Goal: Find specific page/section: Find specific page/section

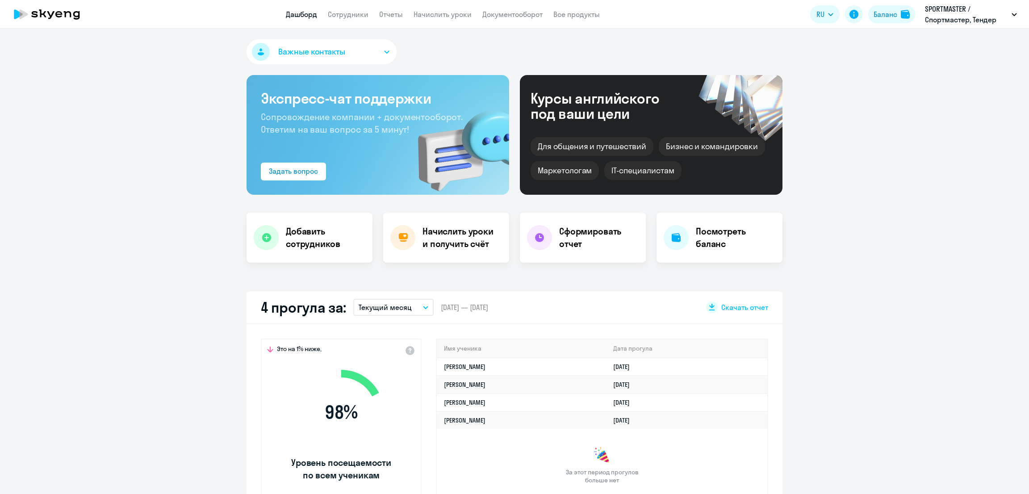
select select "30"
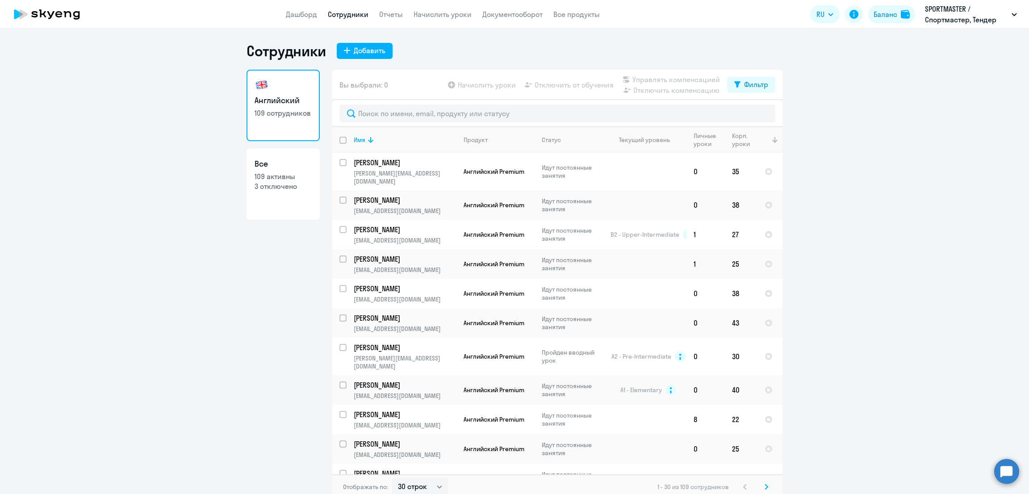
click at [758, 138] on th at bounding box center [770, 140] width 25 height 26
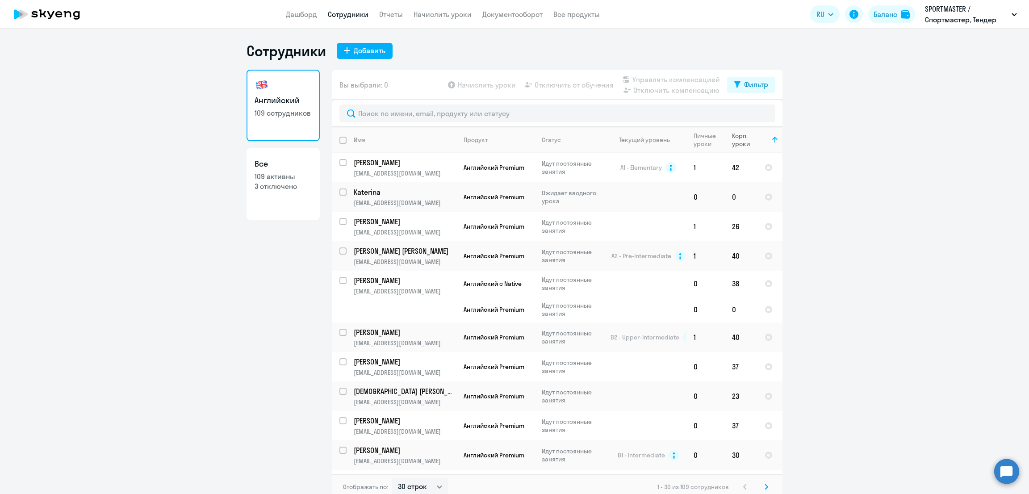
click at [741, 140] on div "Корп. уроки" at bounding box center [744, 140] width 25 height 16
click at [735, 142] on div "Корп. уроки" at bounding box center [744, 140] width 25 height 16
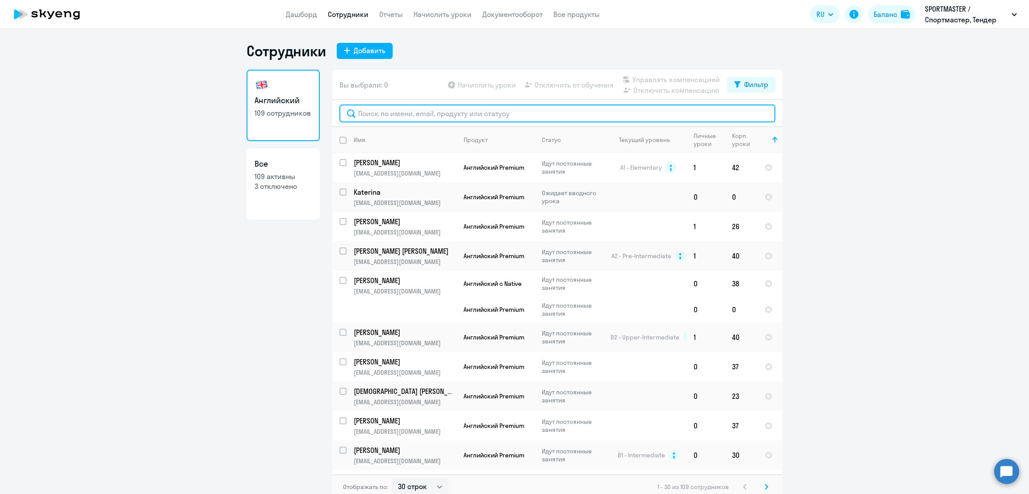
click at [397, 108] on input "text" at bounding box center [558, 114] width 436 height 18
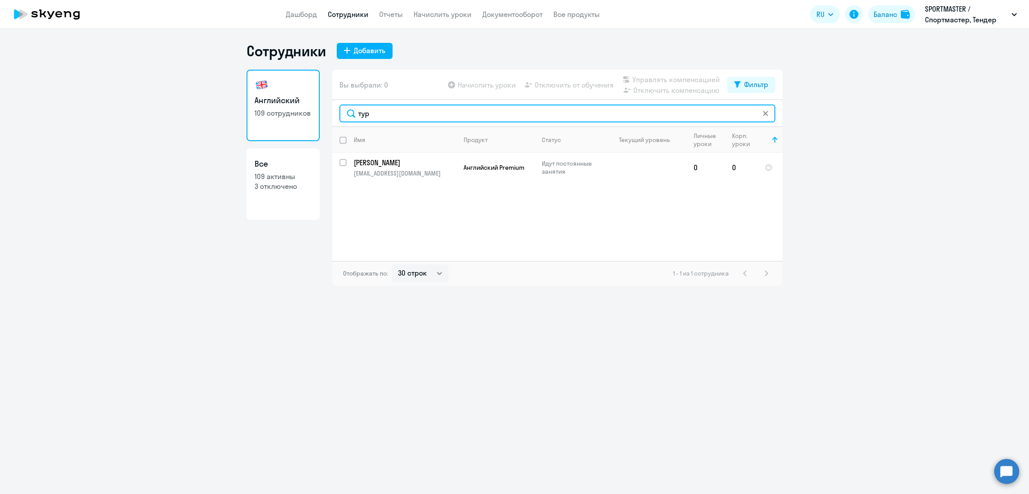
click at [405, 113] on input "тур" at bounding box center [558, 114] width 436 height 18
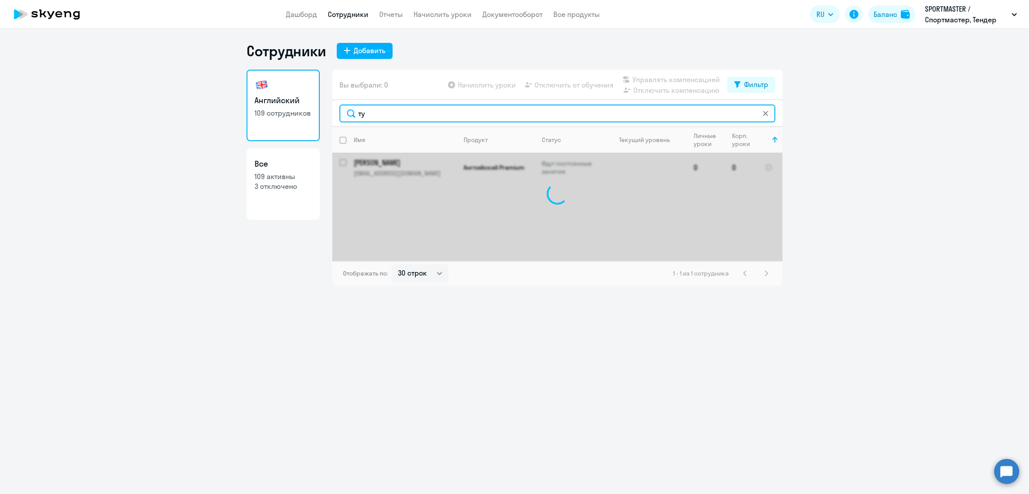
type input "т"
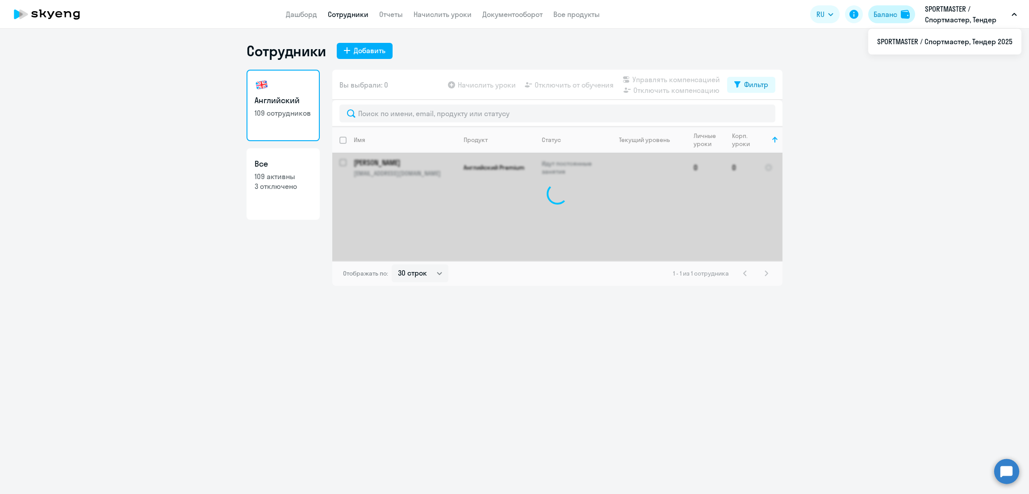
click at [880, 17] on div "Баланс" at bounding box center [886, 14] width 24 height 11
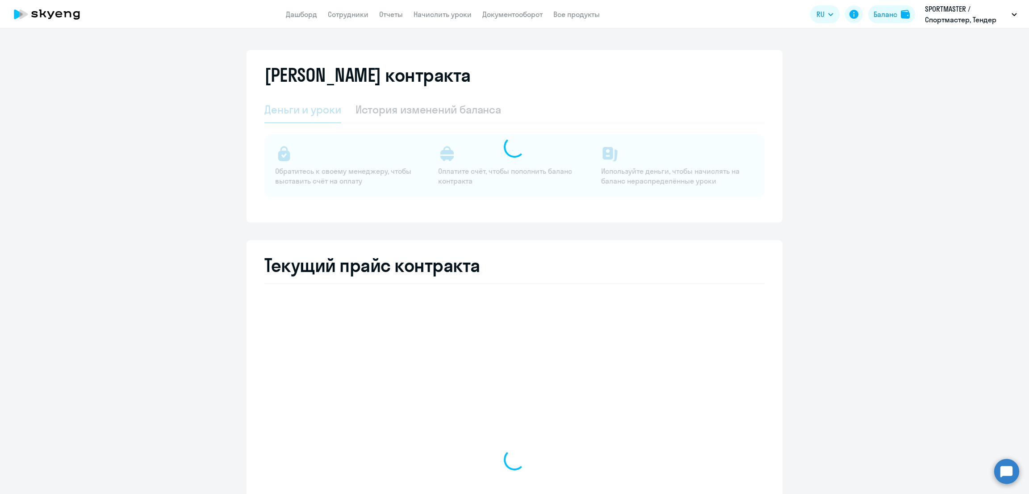
select select "english_adult_not_native_speaker"
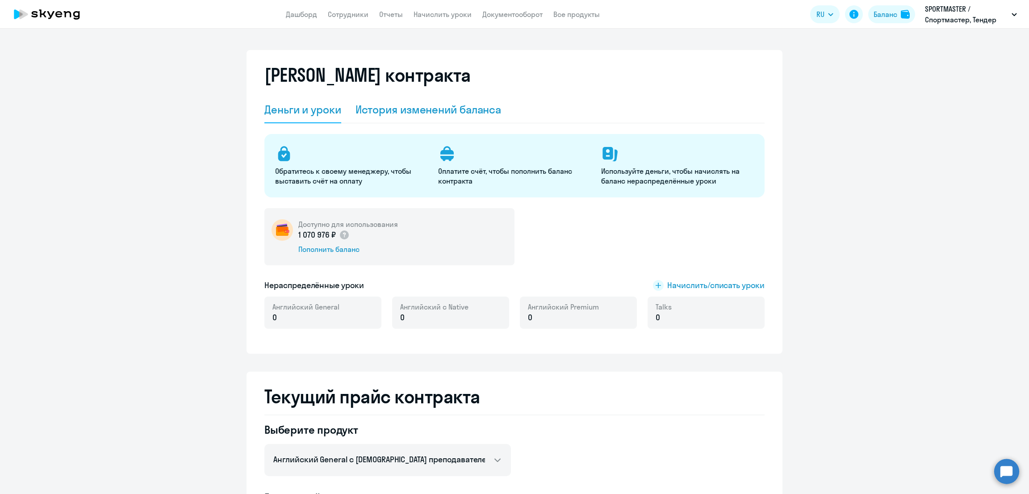
click at [428, 103] on div "История изменений баланса" at bounding box center [429, 109] width 146 height 14
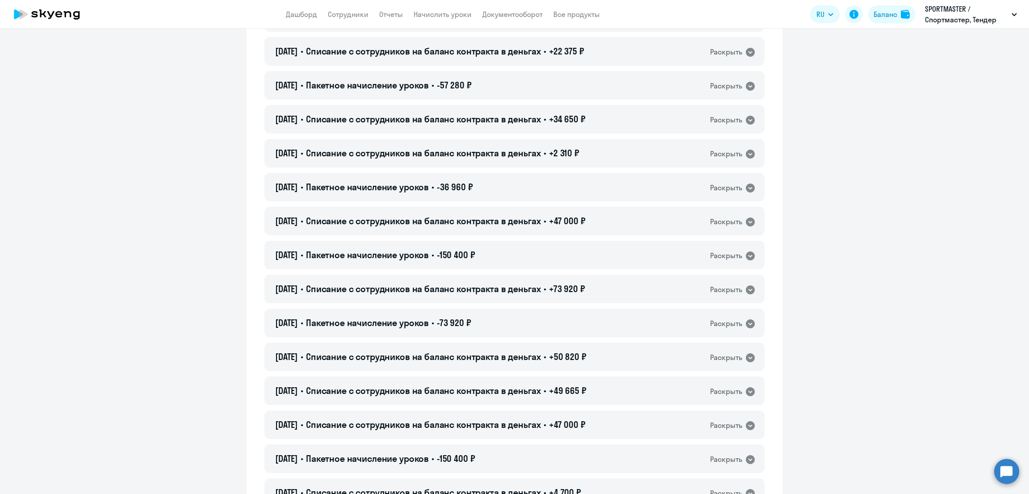
scroll to position [446, 0]
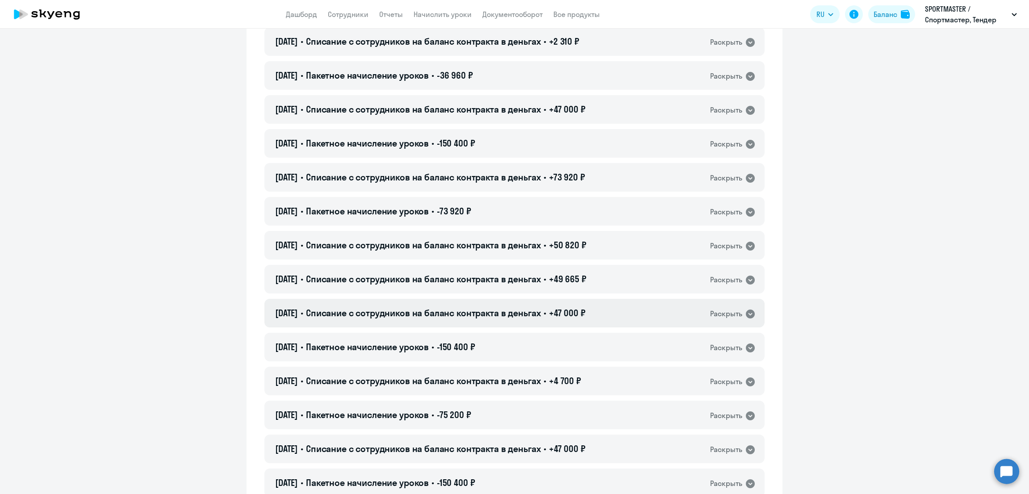
click at [533, 314] on span "Списание с сотрудников на баланс контракта в деньгах" at bounding box center [423, 312] width 235 height 11
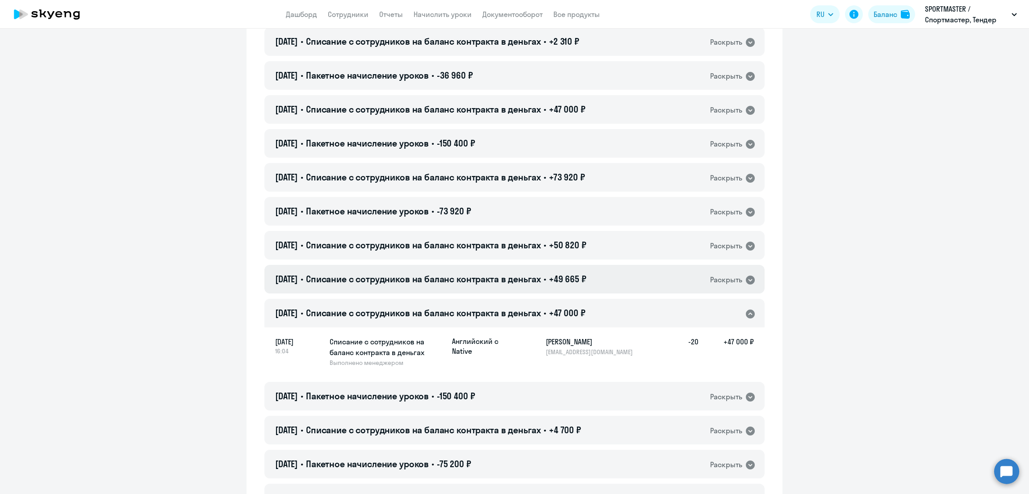
click at [533, 277] on span "Списание с сотрудников на баланс контракта в деньгах" at bounding box center [423, 278] width 235 height 11
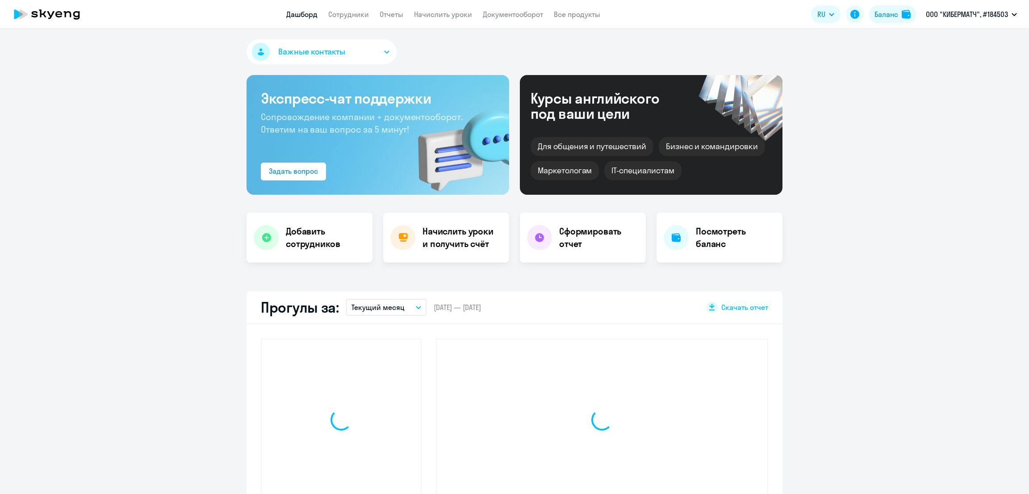
select select "30"
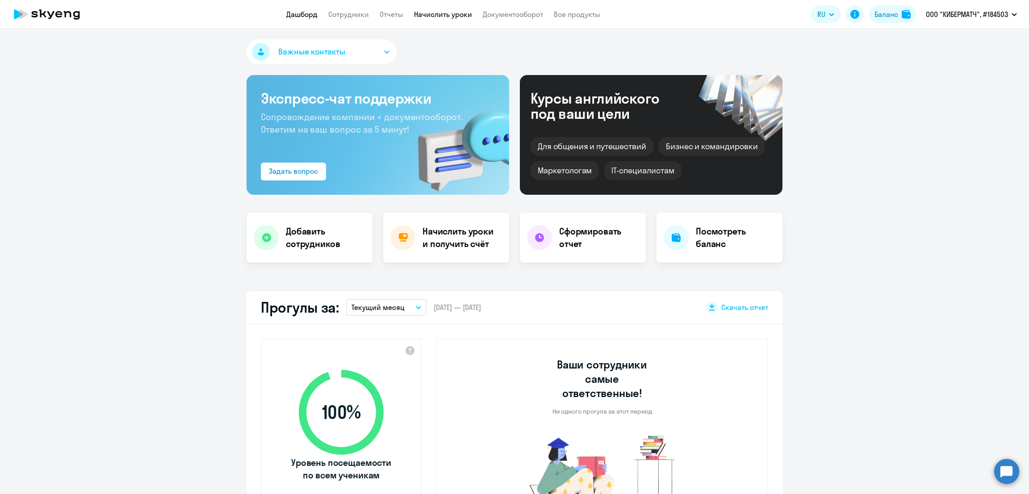
click at [455, 12] on link "Начислить уроки" at bounding box center [443, 14] width 58 height 9
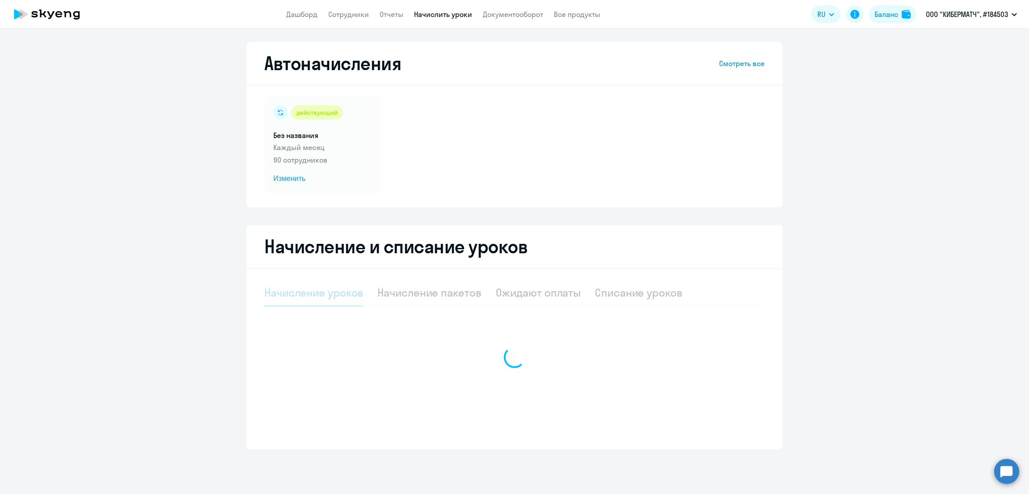
select select "10"
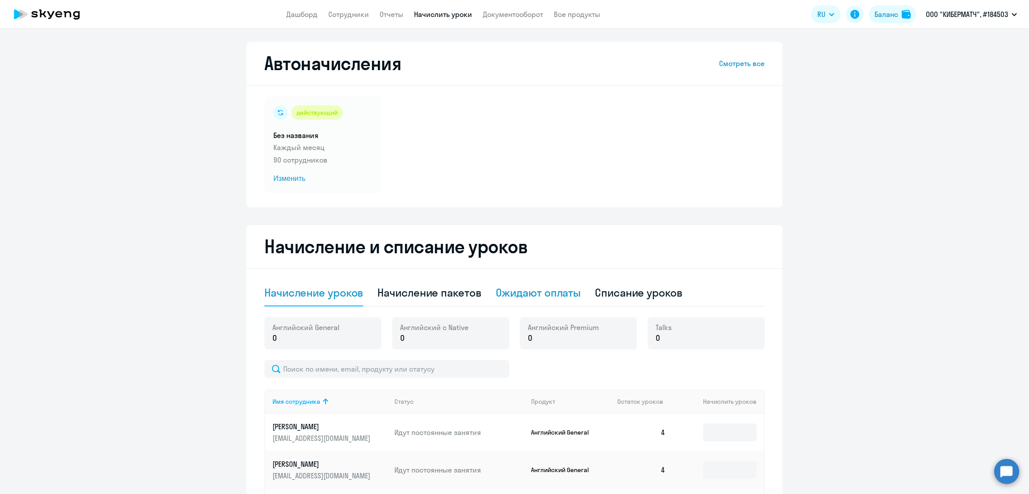
click at [521, 291] on div "Ожидают оплаты" at bounding box center [538, 293] width 85 height 14
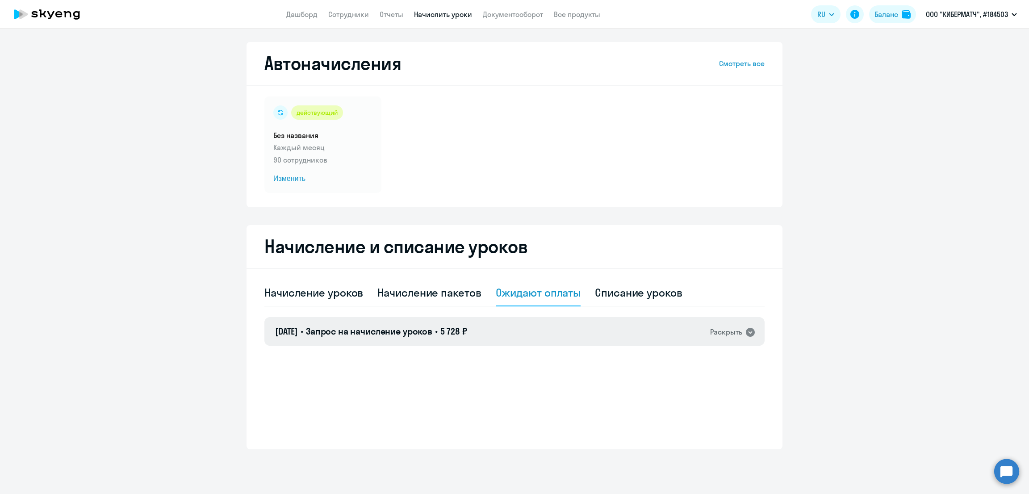
click at [433, 335] on span "Запрос на начисление уроков" at bounding box center [369, 331] width 126 height 11
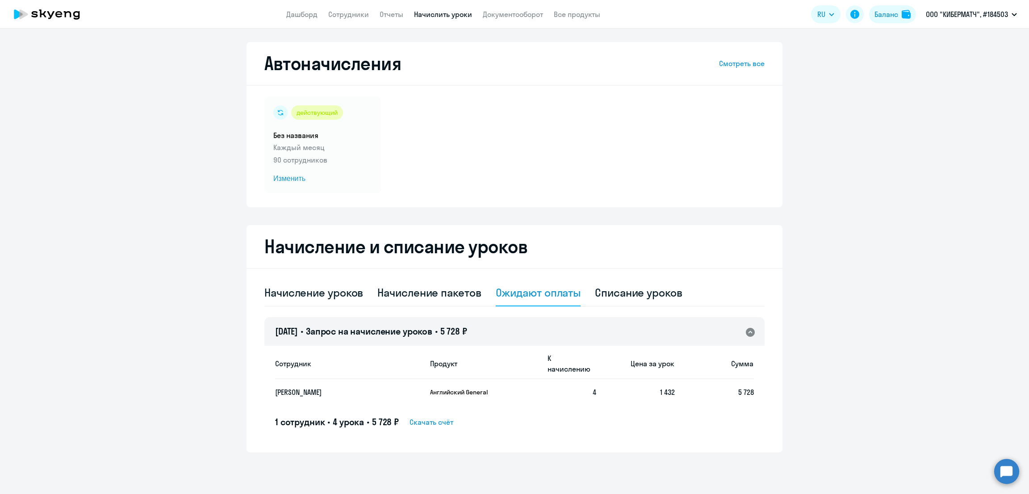
click at [526, 9] on app-menu-item-link "Документооборот" at bounding box center [513, 14] width 60 height 11
click at [527, 14] on link "Документооборот" at bounding box center [513, 14] width 60 height 9
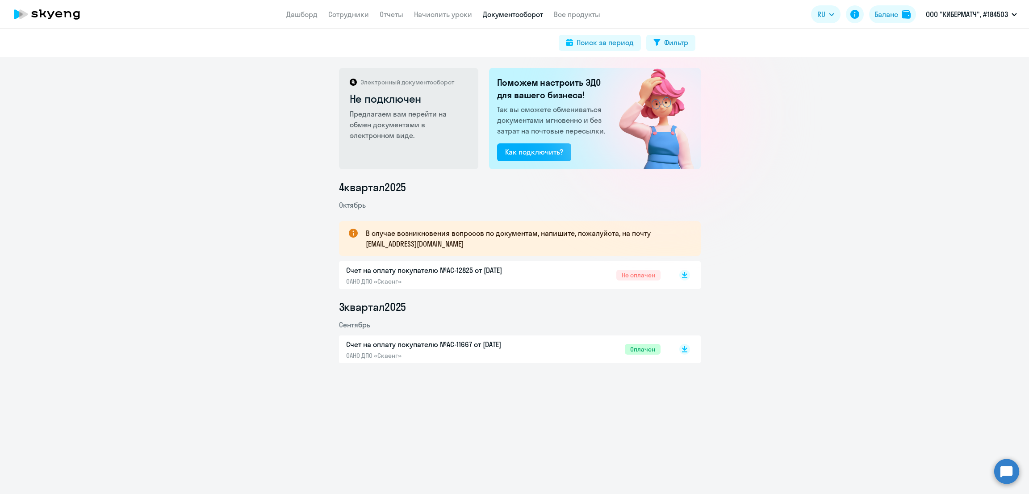
drag, startPoint x: 335, startPoint y: 267, endPoint x: 515, endPoint y: 271, distance: 180.6
click at [515, 271] on div "Счет на оплату покупателю №AC-12825 от 13.10.2025 ОАНО ДПО «Скаенг» Не оплачен" at bounding box center [520, 275] width 362 height 28
copy p "Счет на оплату покупателю №AC-12825 от [DATE]"
